Goal: Task Accomplishment & Management: Manage account settings

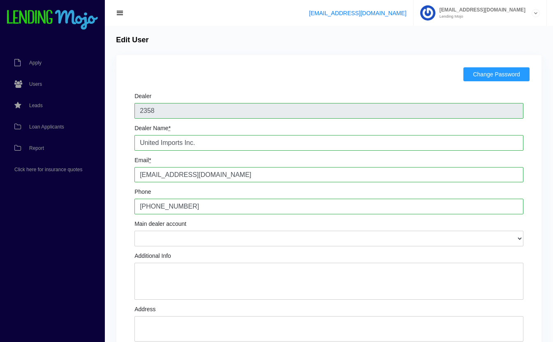
scroll to position [382, 0]
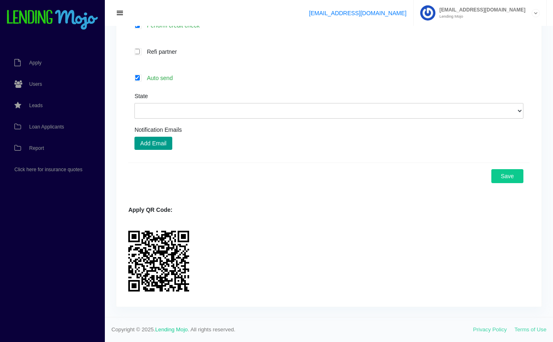
click at [152, 81] on label "Auto send" at bounding box center [333, 77] width 380 height 9
click at [140, 81] on input "Auto send" at bounding box center [136, 77] width 5 height 5
checkbox input "false"
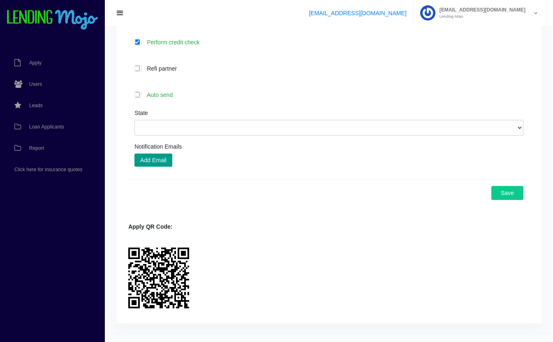
scroll to position [365, 0]
click at [235, 127] on select "Alabama Alaska Arizona Arkansas California Colorado Connecticut Delaware Distri…" at bounding box center [328, 128] width 389 height 16
select select "FL"
click at [134, 120] on select "Alabama Alaska Arizona Arkansas California Colorado Connecticut Delaware Distri…" at bounding box center [328, 128] width 389 height 16
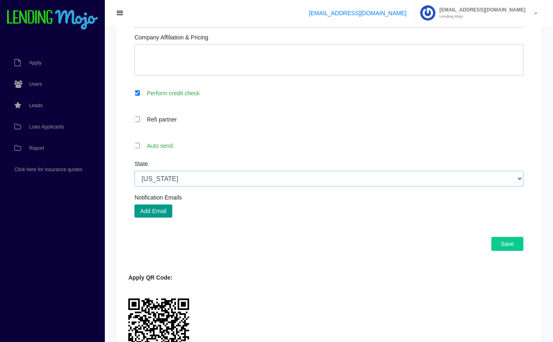
scroll to position [314, 0]
click at [506, 245] on button "Save" at bounding box center [507, 244] width 32 height 14
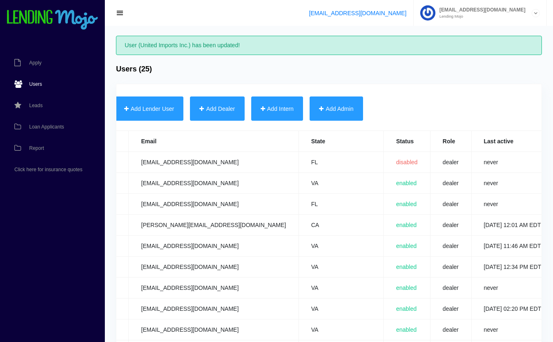
scroll to position [0, 324]
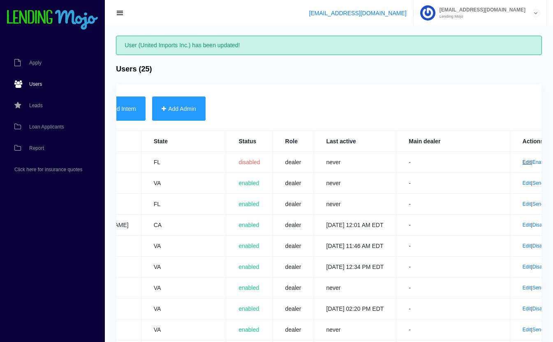
click at [522, 162] on link "Edit" at bounding box center [526, 162] width 9 height 6
click at [532, 164] on link "Enable" at bounding box center [539, 162] width 15 height 6
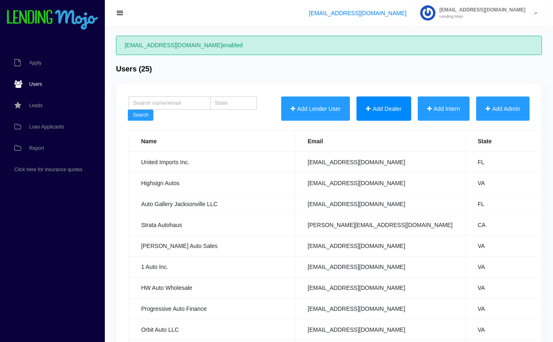
click at [363, 104] on button "Add Dealer" at bounding box center [383, 109] width 54 height 25
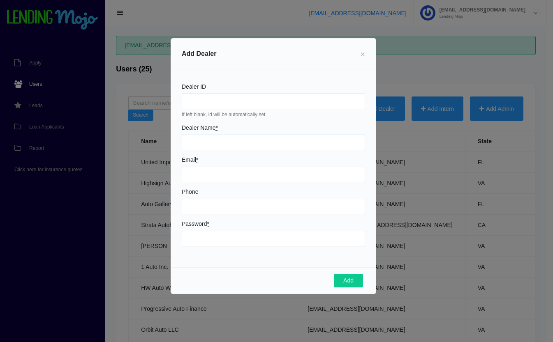
click at [226, 142] on input "Dealer Name *" at bounding box center [273, 143] width 183 height 16
type input "R"
type input "[US_STATE] Direct Cars"
type input "[EMAIL_ADDRESS][DOMAIN_NAME]"
type input "7722302277"
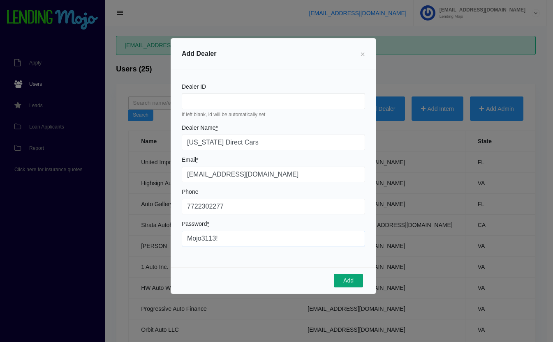
type input "Mojo3113!"
click at [348, 281] on button "Add" at bounding box center [348, 281] width 29 height 14
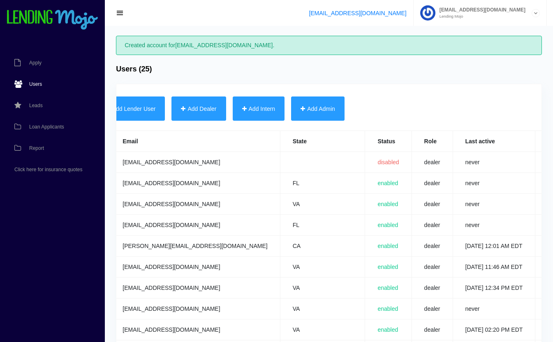
scroll to position [0, 324]
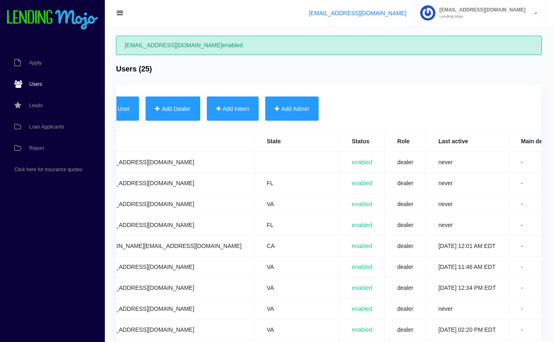
scroll to position [0, 322]
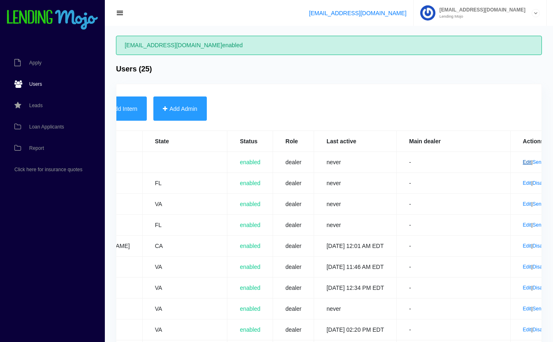
click at [523, 163] on link "Edit" at bounding box center [527, 162] width 9 height 6
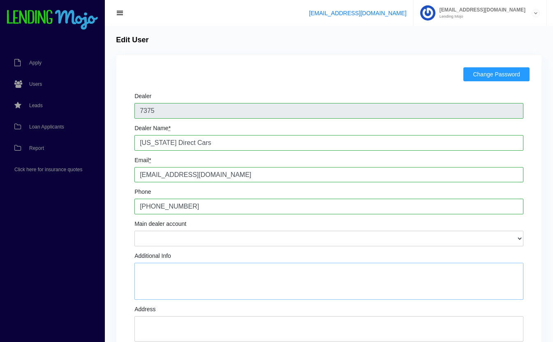
click at [157, 287] on textarea "Additional Info" at bounding box center [328, 281] width 389 height 37
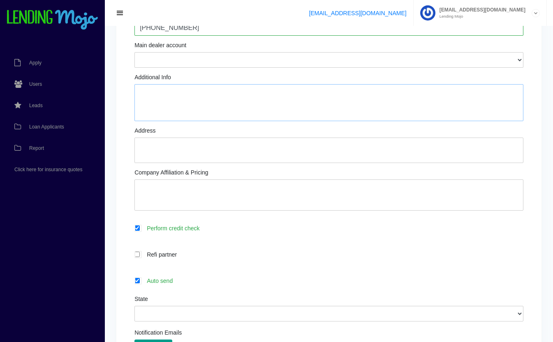
scroll to position [192, 0]
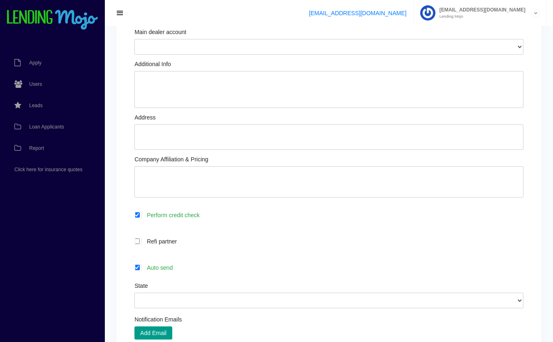
click at [181, 268] on label "Auto send" at bounding box center [333, 267] width 380 height 9
click at [140, 268] on input "Auto send" at bounding box center [136, 267] width 5 height 5
checkbox input "false"
click at [194, 301] on select "Alabama Alaska Arizona Arkansas California Colorado Connecticut Delaware Distri…" at bounding box center [328, 301] width 389 height 16
select select "FL"
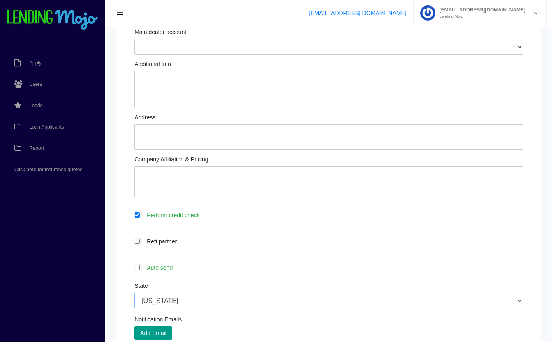
click at [134, 293] on select "[US_STATE] [US_STATE] [US_STATE] [US_STATE] [US_STATE] [US_STATE] [US_STATE] [U…" at bounding box center [328, 301] width 389 height 16
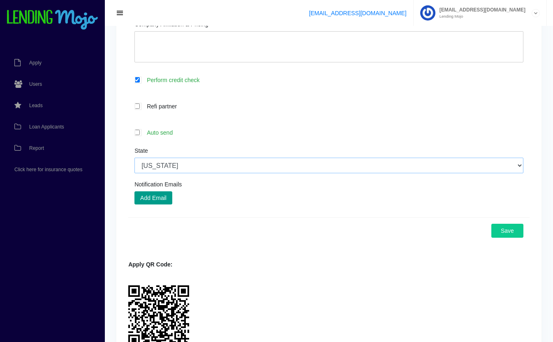
scroll to position [382, 0]
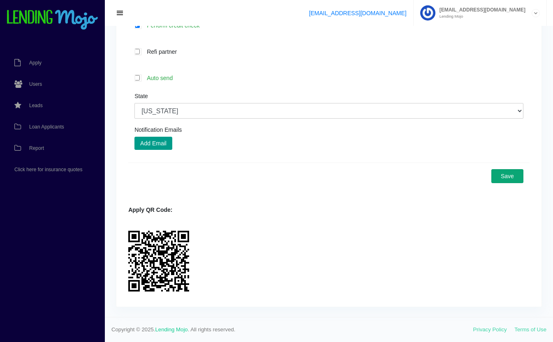
click at [514, 174] on button "Save" at bounding box center [507, 176] width 32 height 14
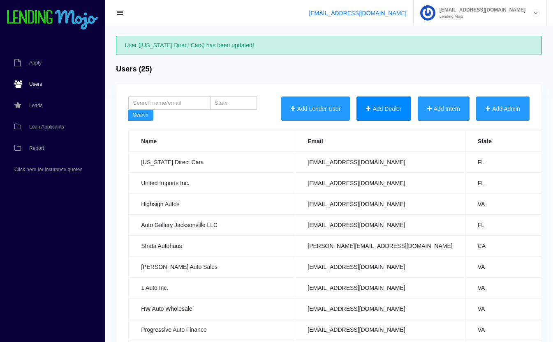
click at [384, 110] on button "Add Dealer" at bounding box center [383, 109] width 54 height 25
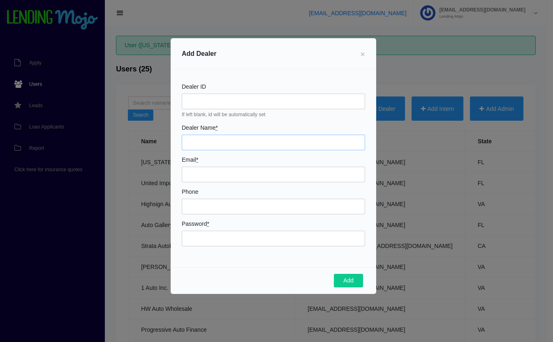
click at [214, 147] on input "Dealer Name *" at bounding box center [273, 143] width 183 height 16
type input "2K Automotive"
type input "twoke7@icloud.com"
type input "7577154052"
type input "Mojo6464!"
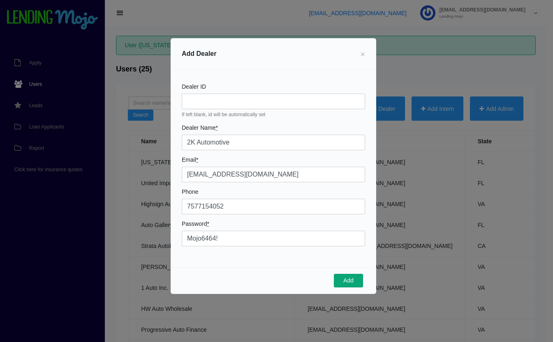
click at [348, 283] on button "Add" at bounding box center [348, 281] width 29 height 14
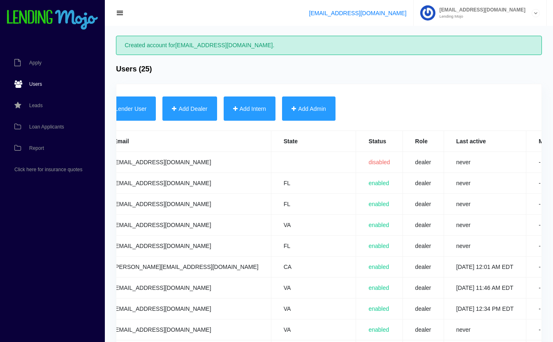
scroll to position [0, 324]
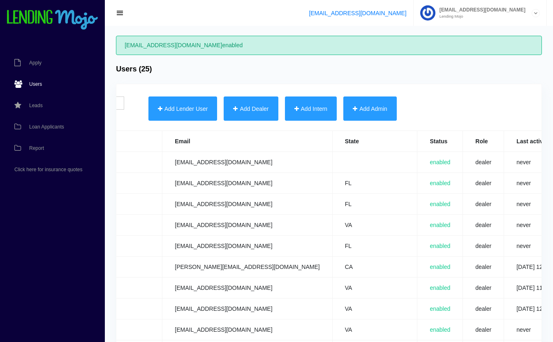
scroll to position [0, 322]
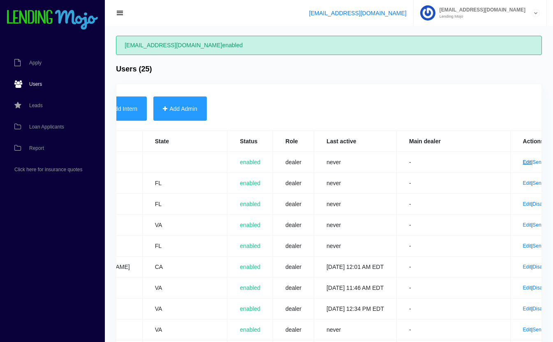
click at [523, 161] on link "Edit" at bounding box center [527, 162] width 9 height 6
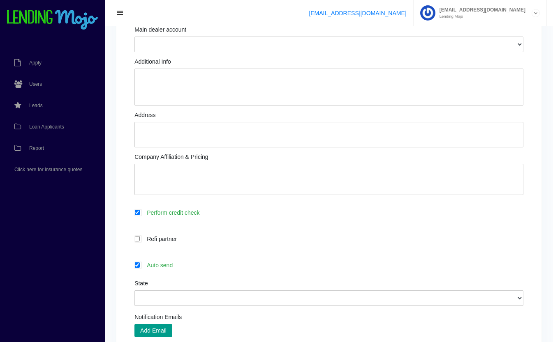
scroll to position [223, 0]
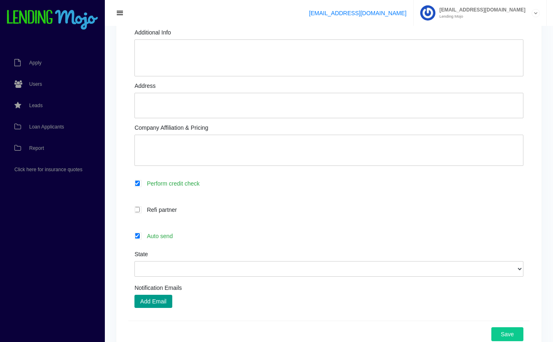
click at [227, 235] on label "Auto send" at bounding box center [333, 235] width 380 height 9
click at [140, 235] on input "Auto send" at bounding box center [136, 235] width 5 height 5
checkbox input "false"
click at [230, 269] on select "[US_STATE] [US_STATE] [US_STATE] [US_STATE] [US_STATE] [US_STATE] [US_STATE] [U…" at bounding box center [328, 269] width 389 height 16
select select "VA"
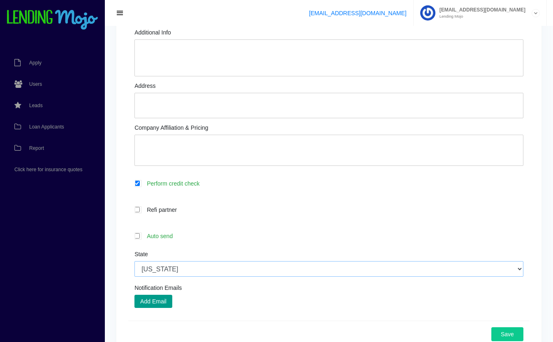
click at [134, 262] on select "Alabama Alaska Arizona Arkansas California Colorado Connecticut Delaware Distri…" at bounding box center [328, 269] width 389 height 16
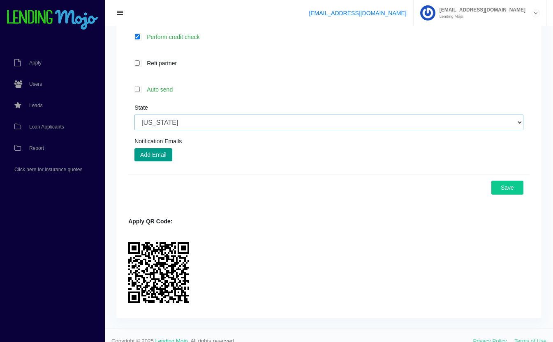
scroll to position [368, 0]
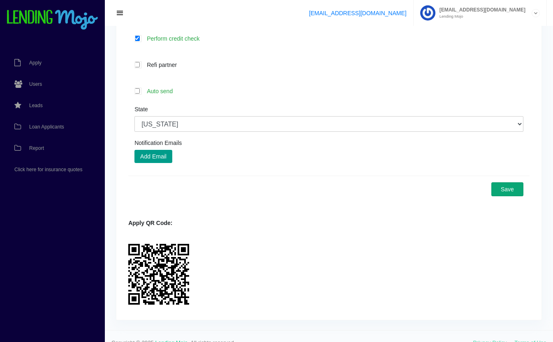
click at [515, 192] on button "Save" at bounding box center [507, 189] width 32 height 14
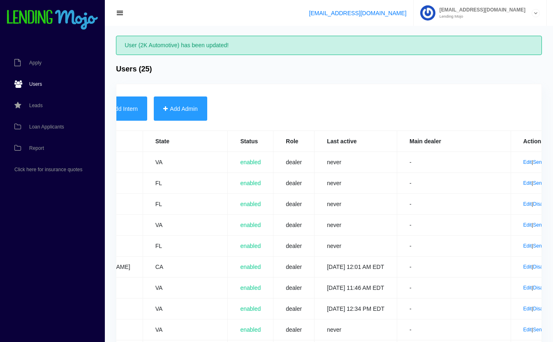
scroll to position [0, 322]
click at [523, 163] on link "Edit" at bounding box center [527, 162] width 9 height 6
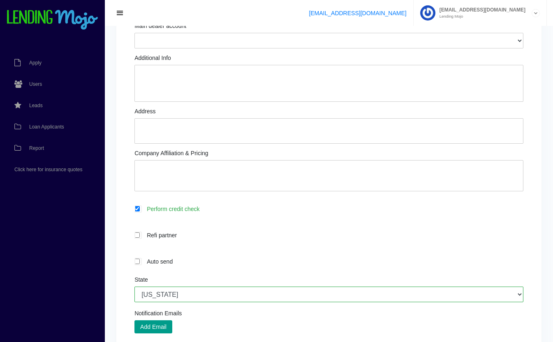
scroll to position [196, 0]
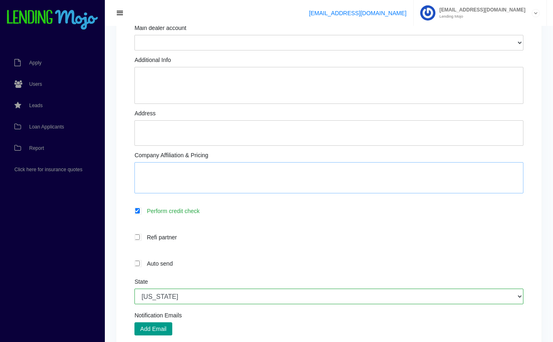
click at [245, 170] on textarea "Company Affiliation & Pricing" at bounding box center [328, 177] width 389 height 31
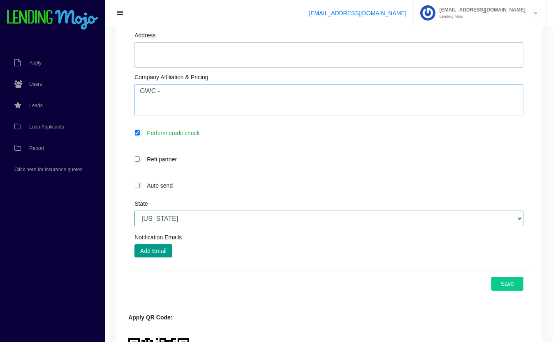
scroll to position [274, 0]
type textarea "G"
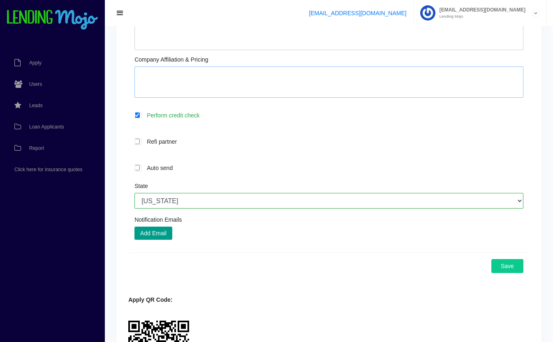
scroll to position [292, 0]
click at [510, 267] on button "Save" at bounding box center [507, 266] width 32 height 14
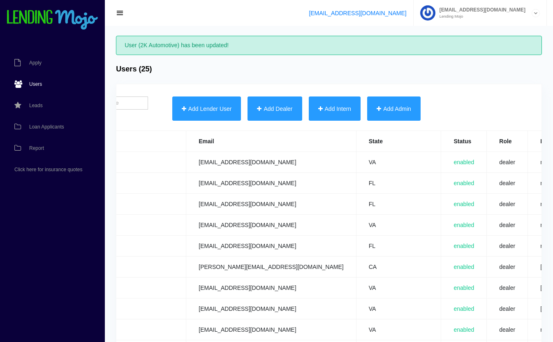
scroll to position [0, 322]
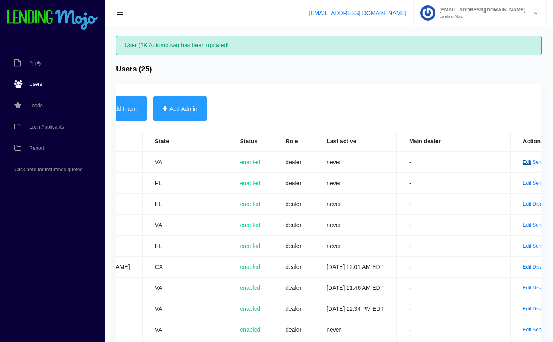
click at [523, 163] on link "Edit" at bounding box center [527, 162] width 9 height 6
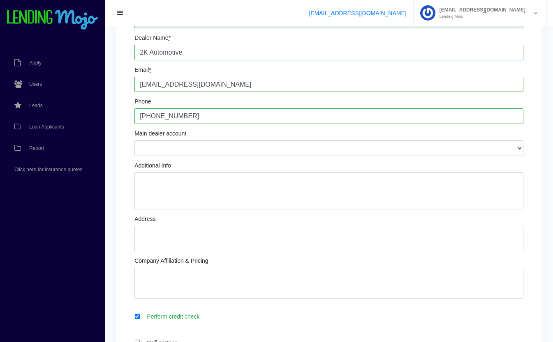
scroll to position [91, 0]
click at [280, 182] on textarea "Additional Info" at bounding box center [328, 190] width 389 height 37
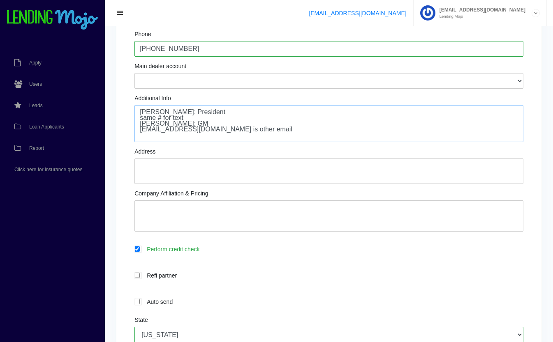
scroll to position [157, 0]
type textarea "Anthony Bivins: President same # for text Harris Moody: GM Twokeautomotive@iclo…"
click at [267, 165] on textarea "Address" at bounding box center [328, 171] width 389 height 25
type textarea "7706 Warwick Blvd Newport News, VA 23607"
click at [342, 211] on textarea "Company Affiliation & Pricing" at bounding box center [328, 216] width 389 height 31
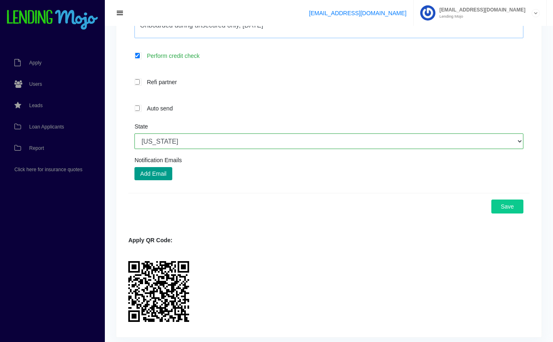
scroll to position [382, 0]
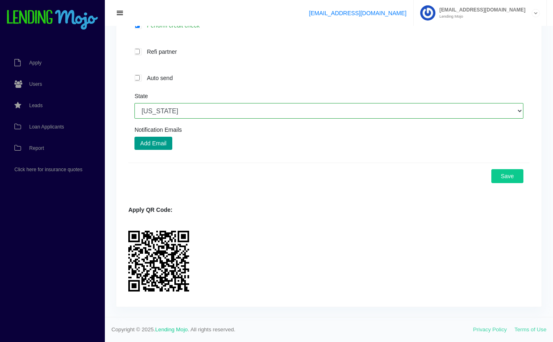
type textarea "GWC also uses ASC. Lead came from VIADA Yes/Yes Onboarded during unsecured only…"
click at [511, 180] on button "Save" at bounding box center [507, 176] width 32 height 14
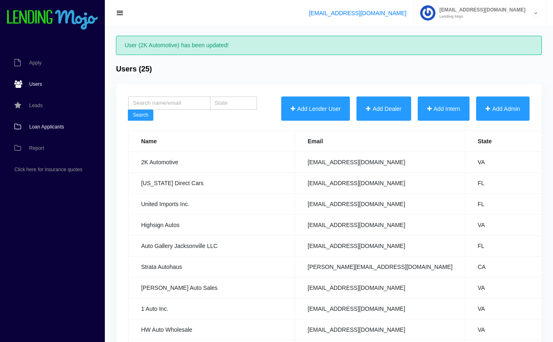
click at [43, 128] on span "Loan Applicants" at bounding box center [46, 126] width 35 height 5
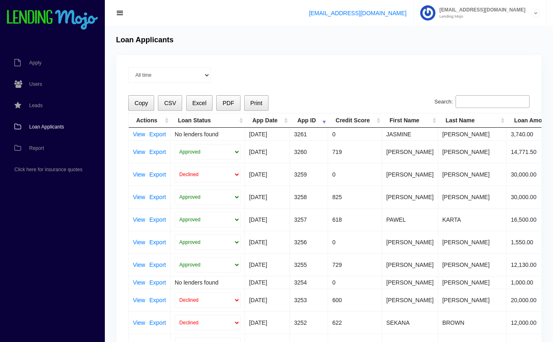
click at [46, 127] on span "Loan Applicants" at bounding box center [46, 126] width 35 height 5
click at [137, 134] on link "View" at bounding box center [139, 134] width 12 height 6
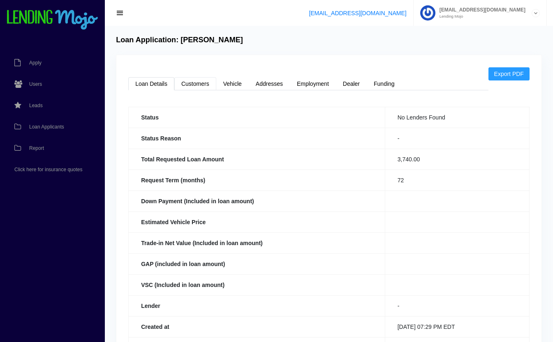
click at [200, 81] on link "Customers" at bounding box center [195, 83] width 42 height 13
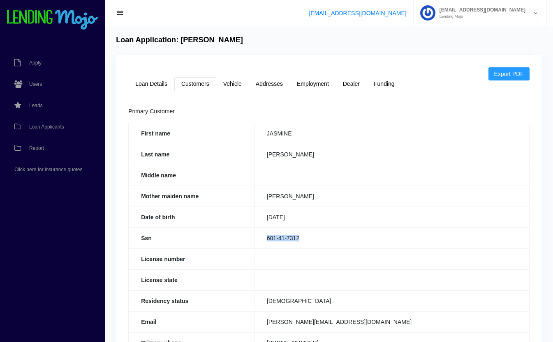
drag, startPoint x: 311, startPoint y: 238, endPoint x: 264, endPoint y: 235, distance: 47.7
click at [264, 235] on td "601-41-7312" at bounding box center [391, 238] width 275 height 21
copy td "601-41-7312"
click at [156, 82] on link "Loan Details" at bounding box center [151, 83] width 46 height 13
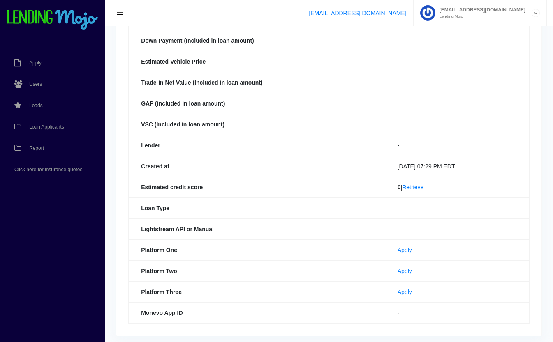
scroll to position [189, 0]
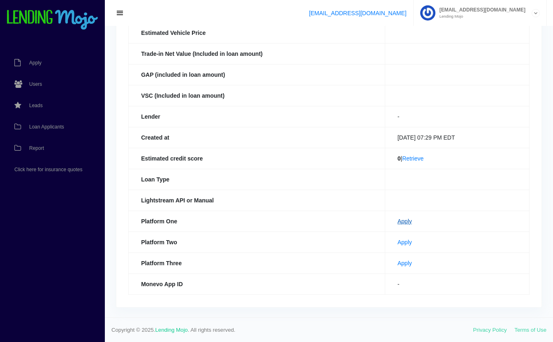
click at [397, 222] on link "Apply" at bounding box center [404, 221] width 14 height 7
click at [399, 242] on link "Apply" at bounding box center [404, 242] width 14 height 7
click at [41, 124] on span "Loan Applicants" at bounding box center [46, 126] width 35 height 5
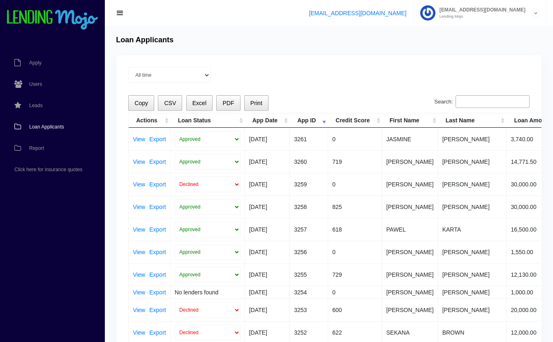
click at [138, 136] on td "View Export" at bounding box center [150, 139] width 42 height 23
click at [48, 127] on span "Loan Applicants" at bounding box center [46, 126] width 35 height 5
